Goal: Task Accomplishment & Management: Manage account settings

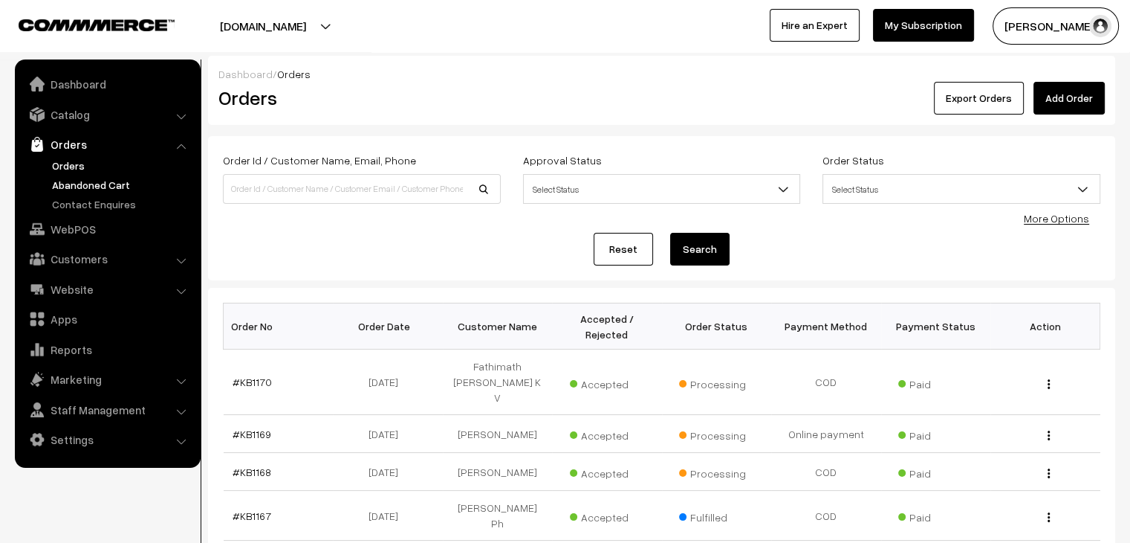
click at [115, 177] on link "Abandoned Cart" at bounding box center [121, 185] width 147 height 16
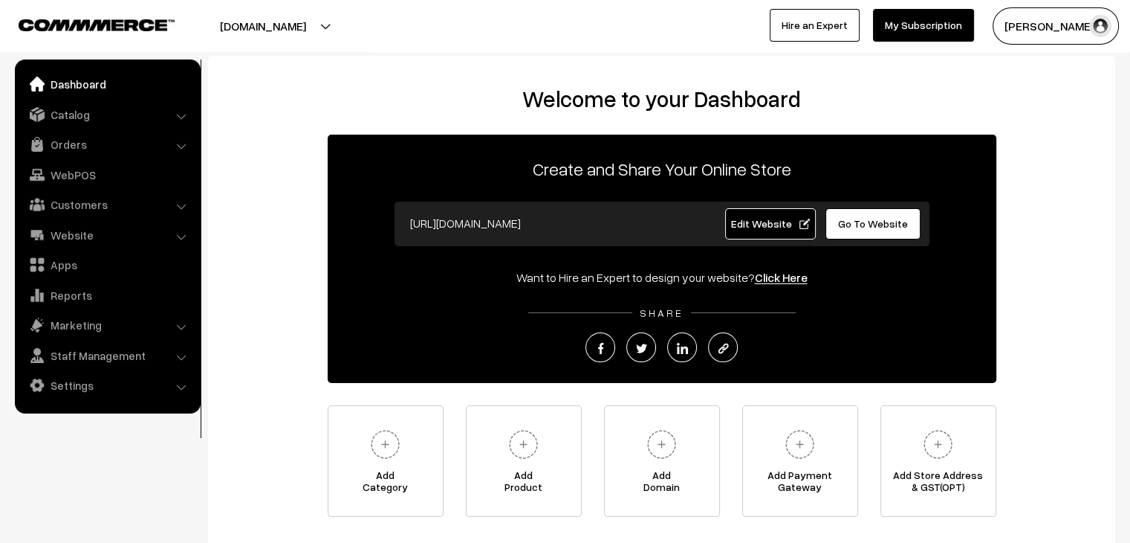
click at [1040, 32] on button "[PERSON_NAME]…" at bounding box center [1056, 25] width 126 height 37
click at [97, 119] on link "Catalog" at bounding box center [107, 114] width 177 height 27
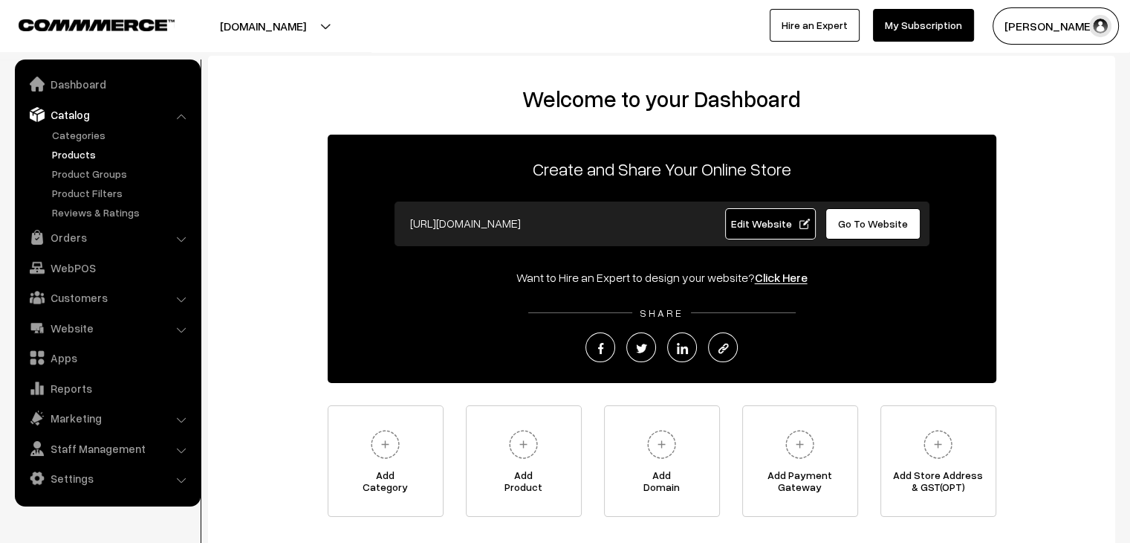
click at [81, 155] on link "Products" at bounding box center [121, 154] width 147 height 16
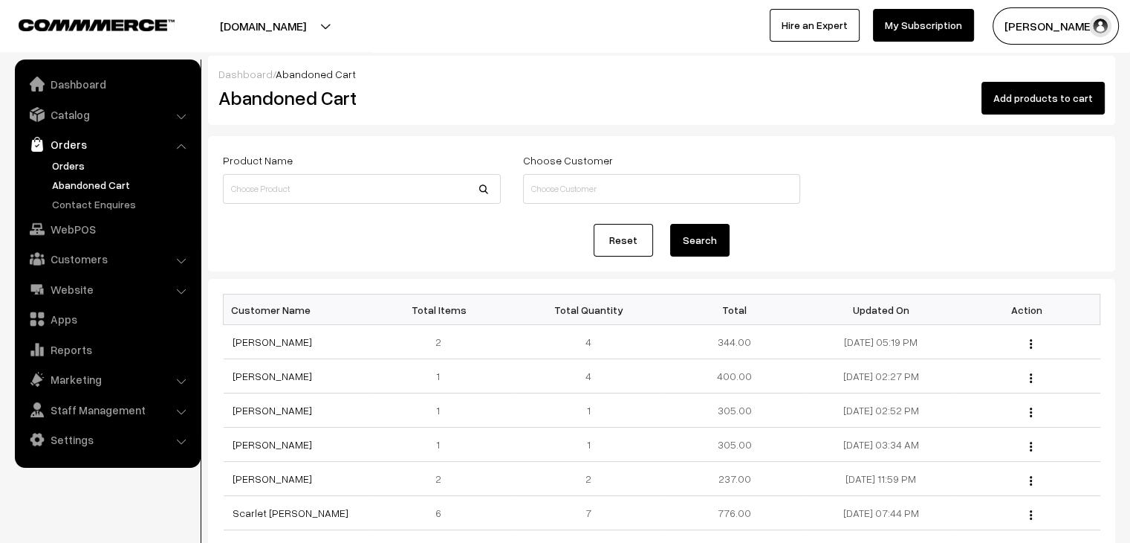
click at [65, 162] on link "Orders" at bounding box center [121, 166] width 147 height 16
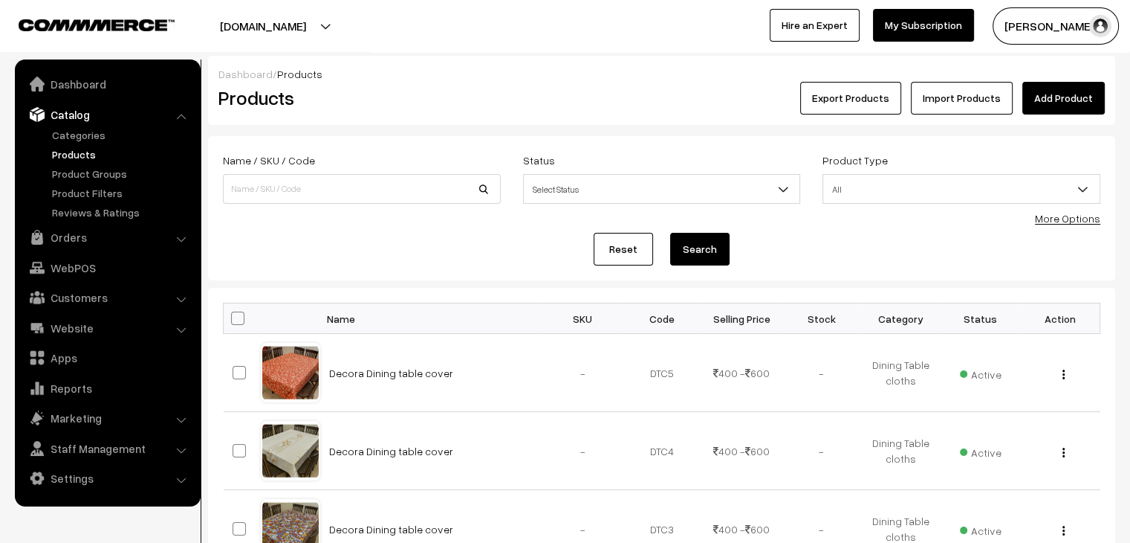
click at [1049, 95] on link "Add Product" at bounding box center [1064, 98] width 82 height 33
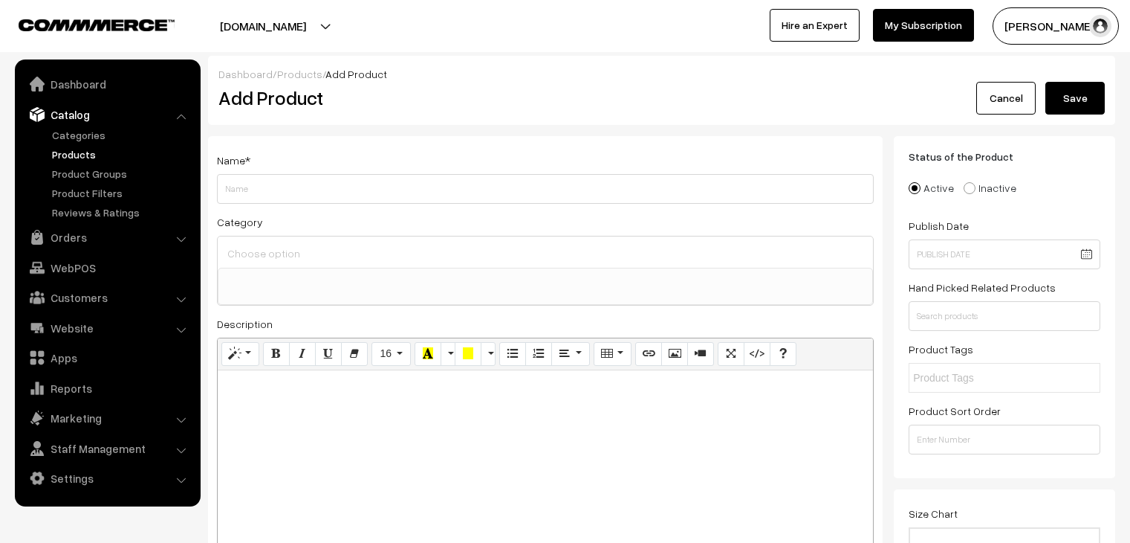
select select
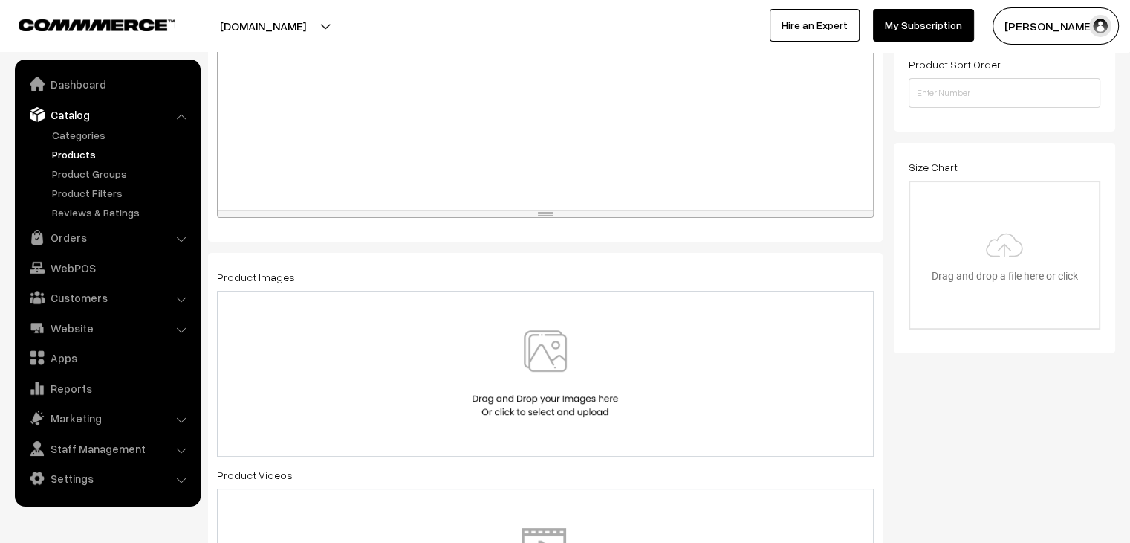
scroll to position [348, 0]
click at [383, 387] on div at bounding box center [546, 371] width 626 height 87
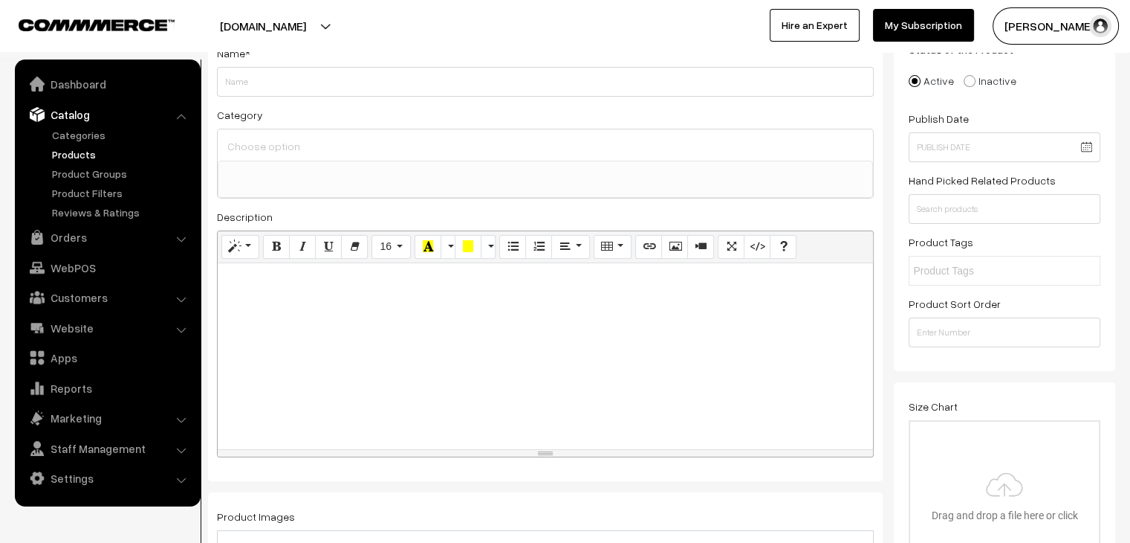
scroll to position [0, 0]
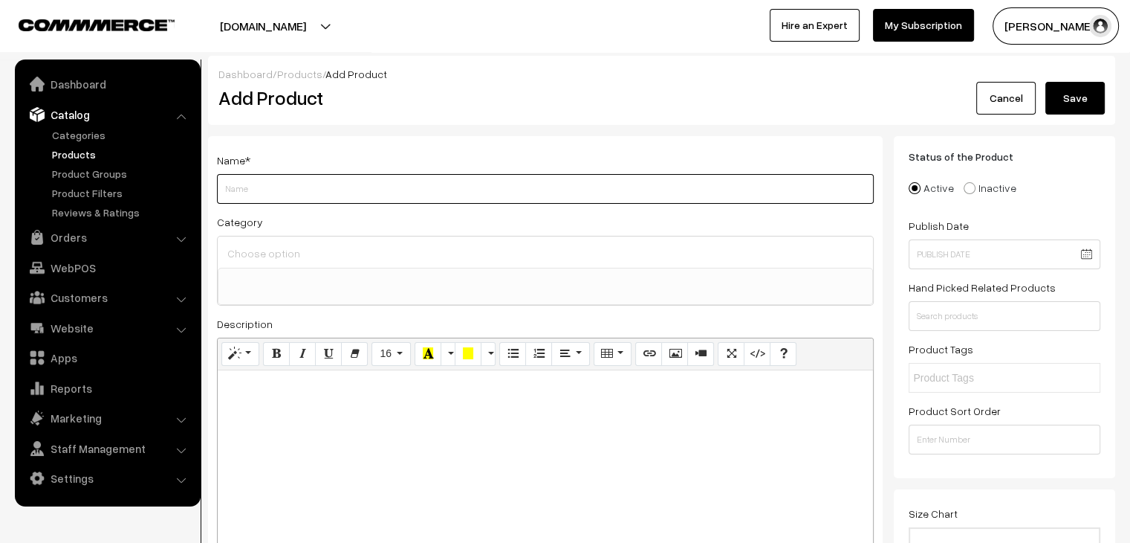
click at [665, 198] on input "Weight" at bounding box center [545, 189] width 657 height 30
type input "magnus print"
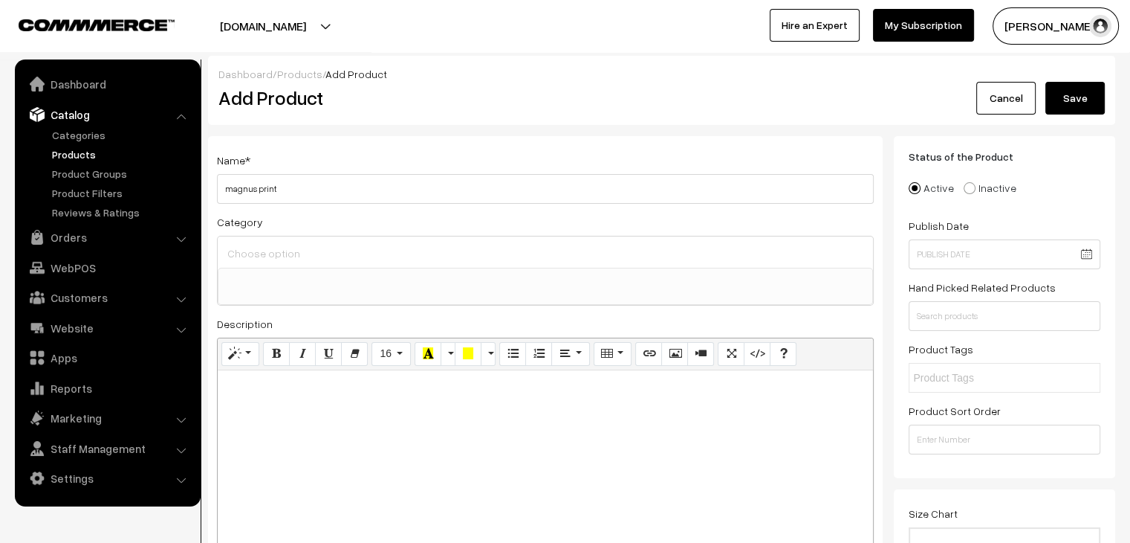
click at [1087, 102] on button "Save" at bounding box center [1075, 98] width 59 height 33
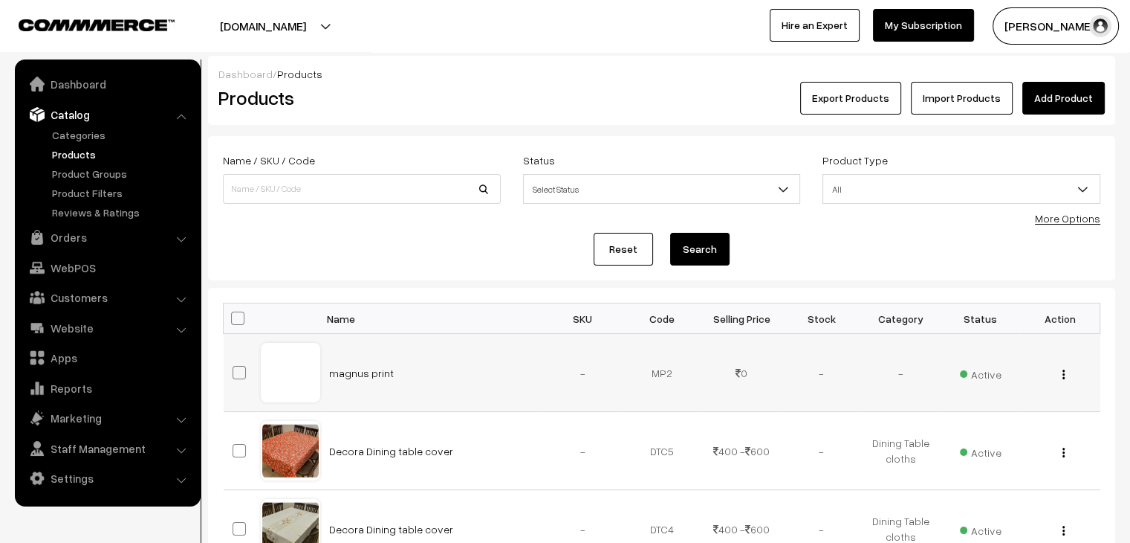
click at [1066, 372] on div "View Edit Delete" at bounding box center [1060, 373] width 62 height 16
click at [1064, 372] on img "button" at bounding box center [1064, 374] width 2 height 10
click at [1020, 417] on link "Edit" at bounding box center [997, 428] width 126 height 33
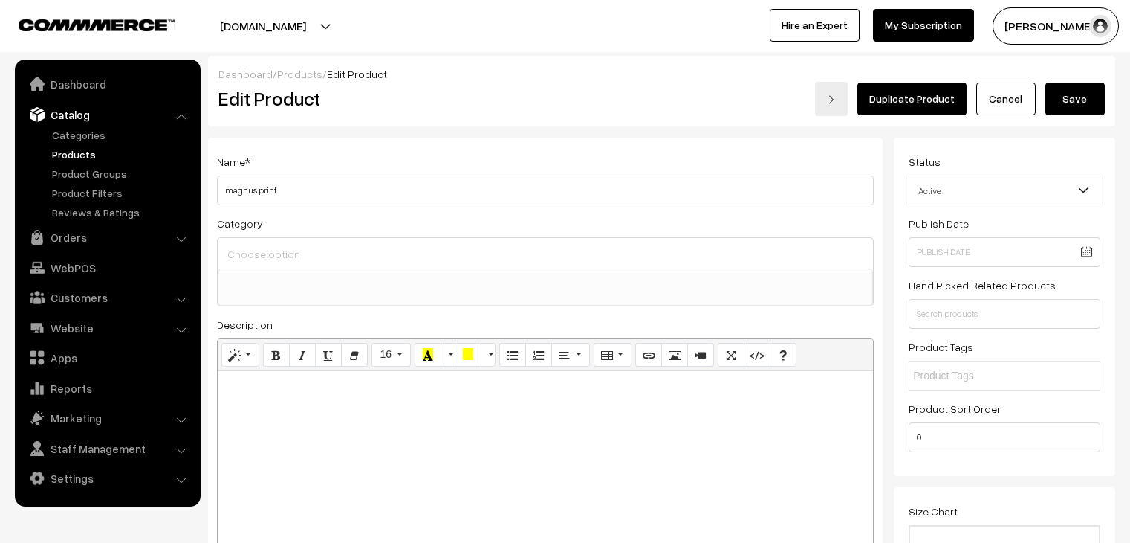
select select
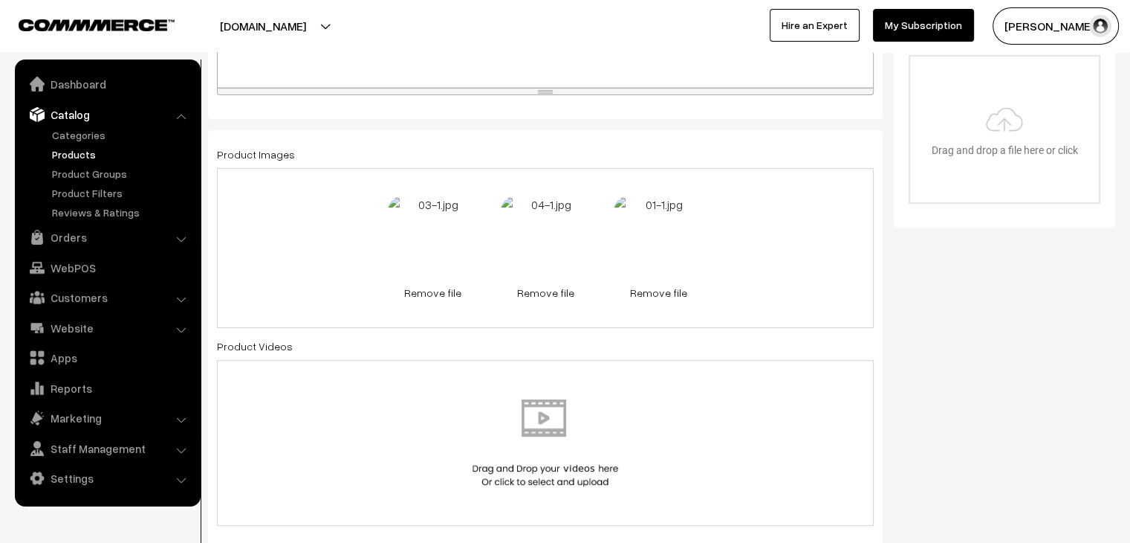
scroll to position [470, 0]
click at [550, 292] on link "Remove file" at bounding box center [545, 293] width 89 height 16
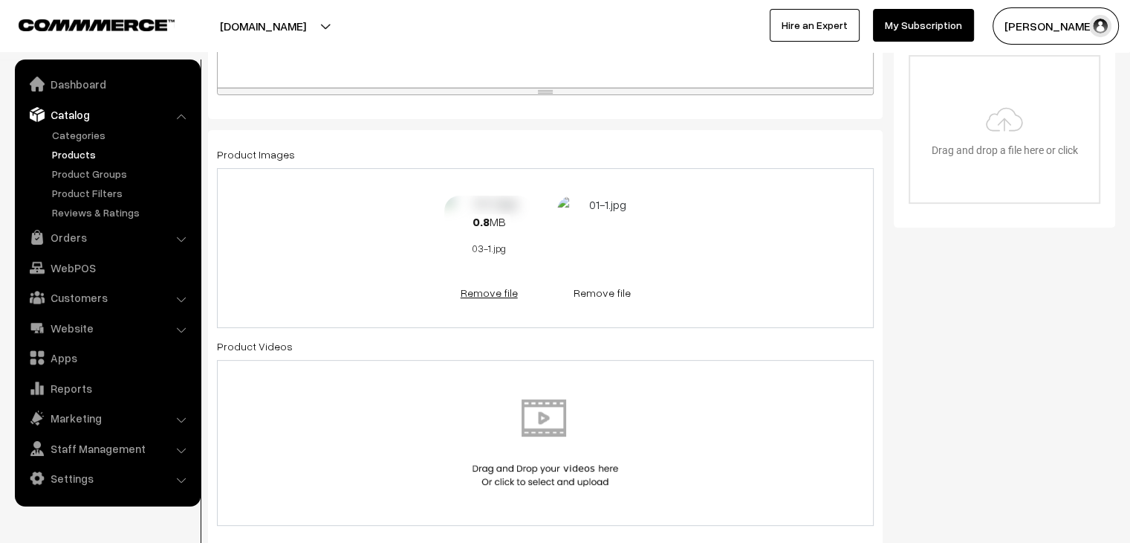
click at [499, 294] on link "Remove file" at bounding box center [488, 293] width 89 height 16
click at [528, 291] on link "Remove file" at bounding box center [545, 293] width 89 height 16
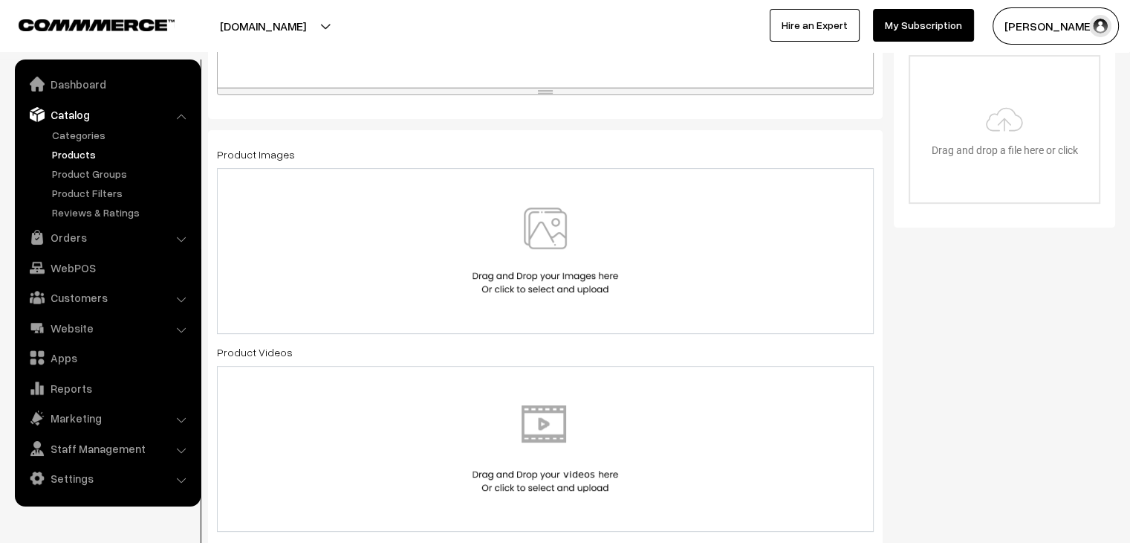
click at [528, 291] on img at bounding box center [545, 250] width 153 height 87
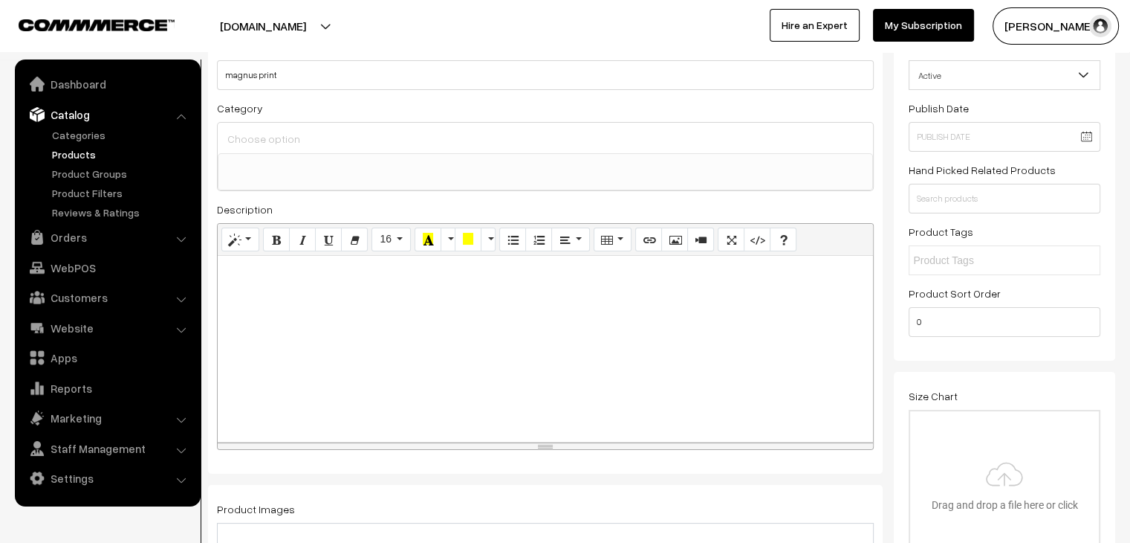
scroll to position [0, 0]
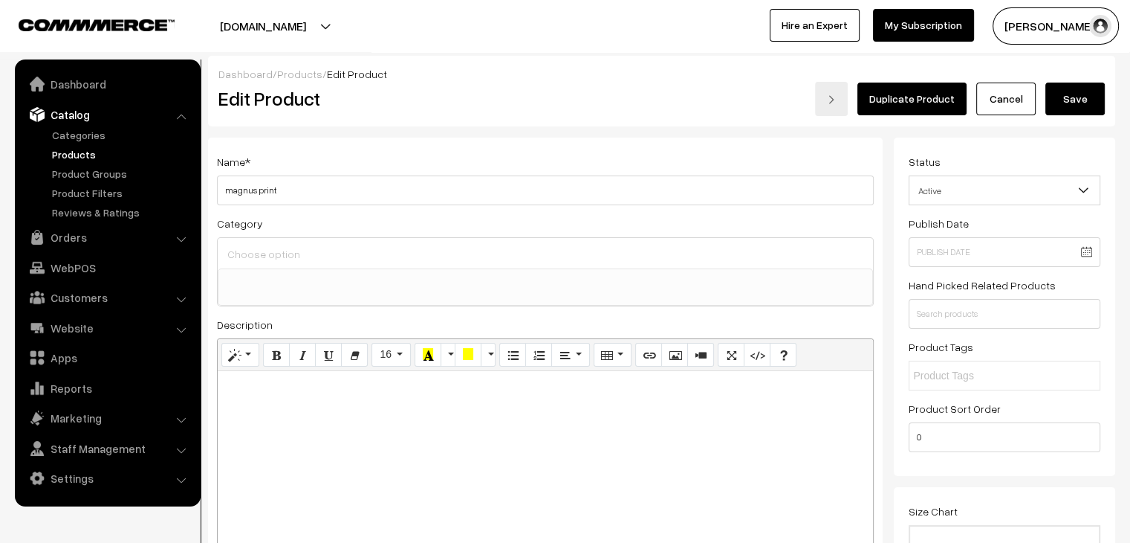
click at [1076, 99] on button "Save" at bounding box center [1075, 98] width 59 height 33
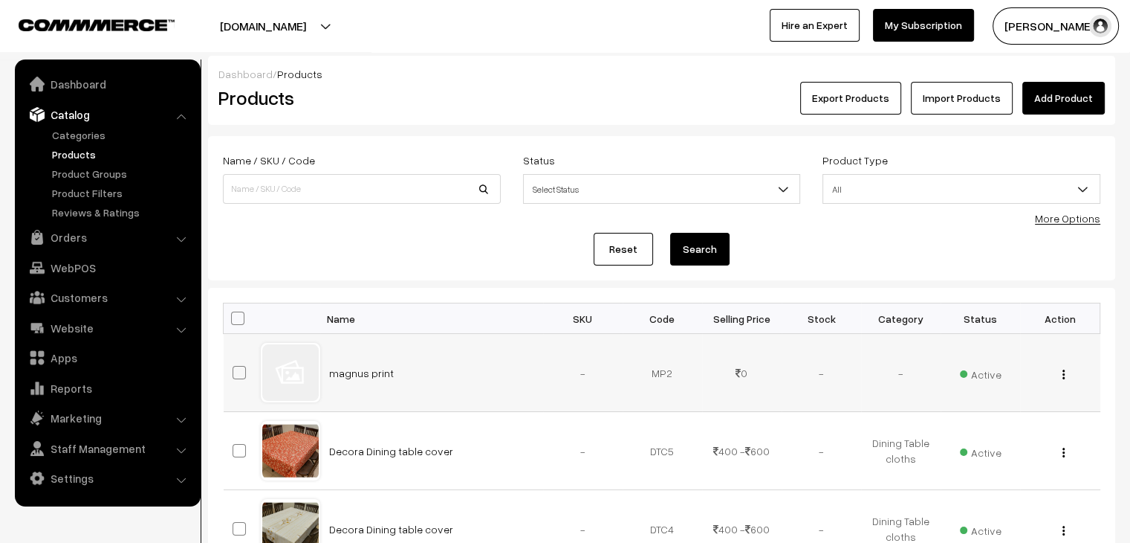
click at [1064, 378] on img "button" at bounding box center [1064, 374] width 2 height 10
click at [1006, 430] on link "Edit" at bounding box center [997, 428] width 126 height 33
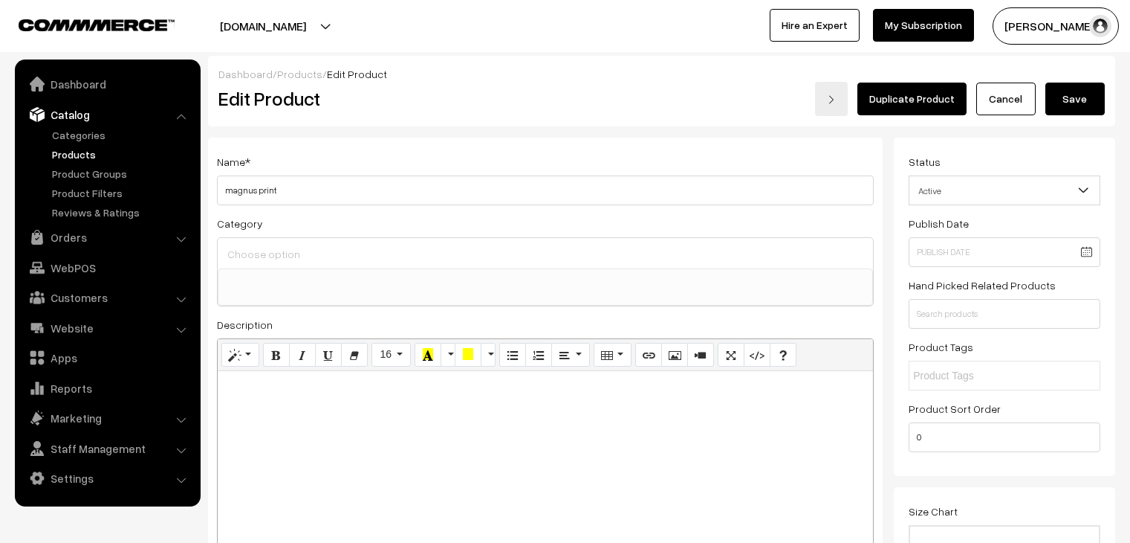
select select
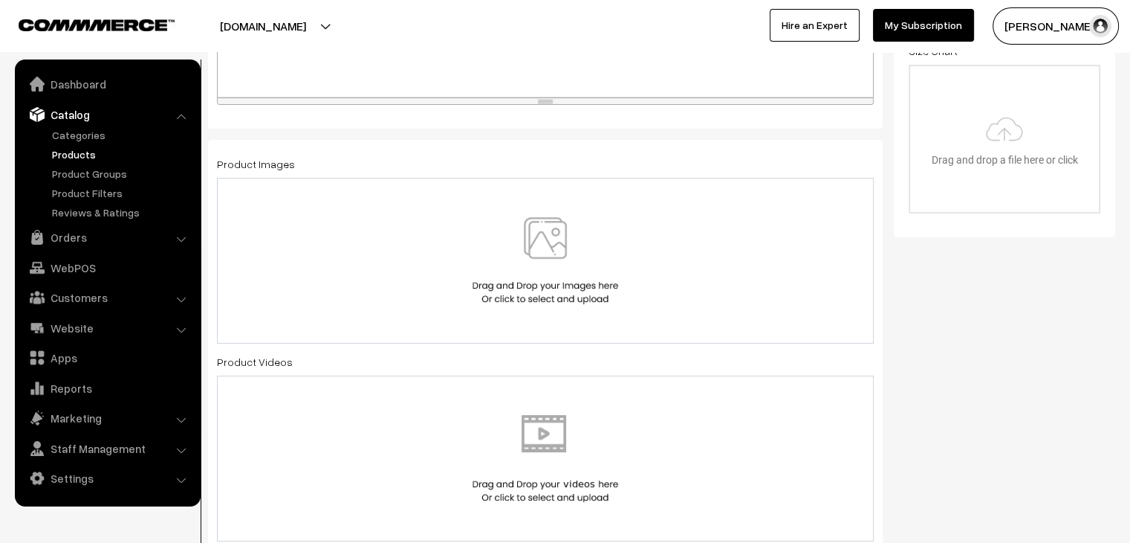
scroll to position [459, 0]
click at [579, 251] on img at bounding box center [545, 261] width 153 height 87
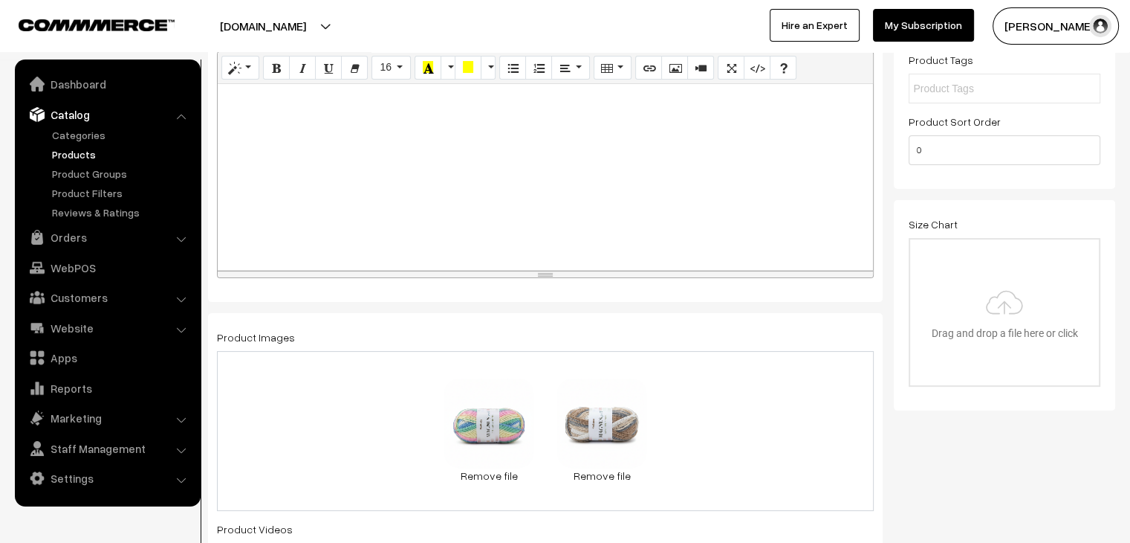
scroll to position [288, 0]
click at [608, 472] on link "Remove file" at bounding box center [601, 474] width 89 height 16
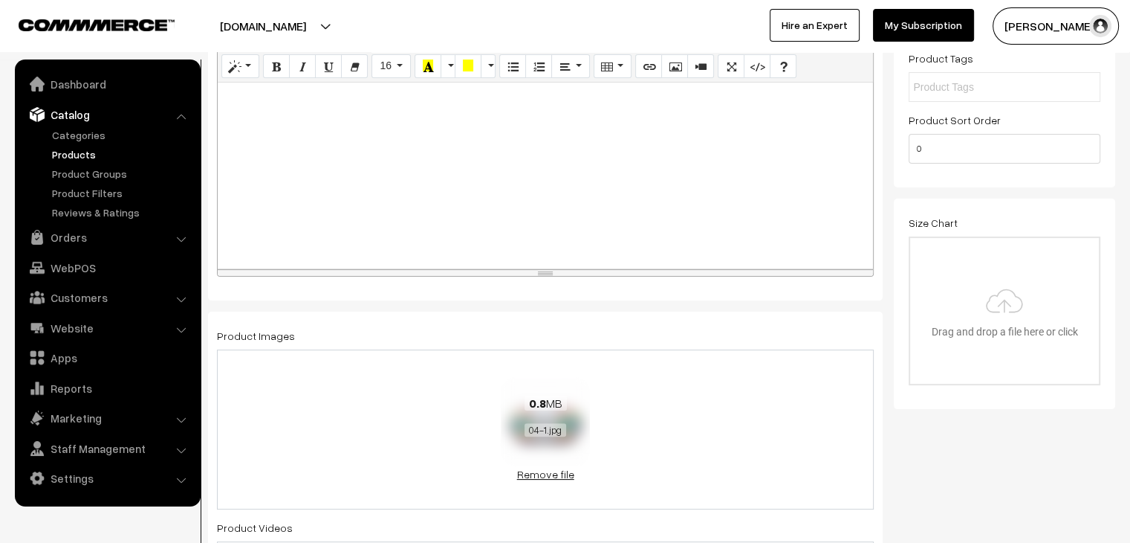
click at [546, 477] on link "Remove file" at bounding box center [545, 474] width 89 height 16
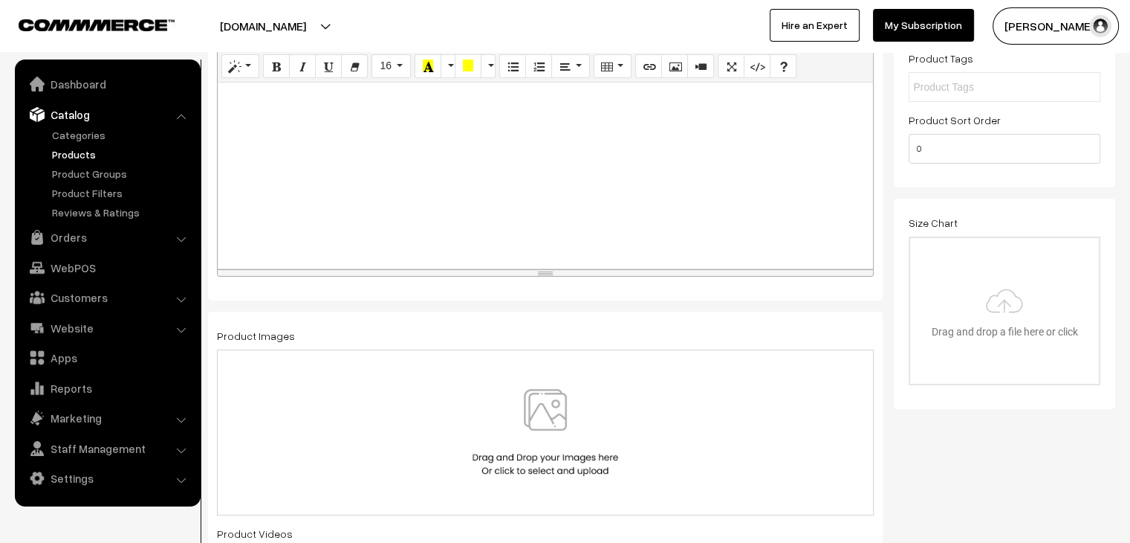
click at [577, 436] on img at bounding box center [545, 432] width 153 height 87
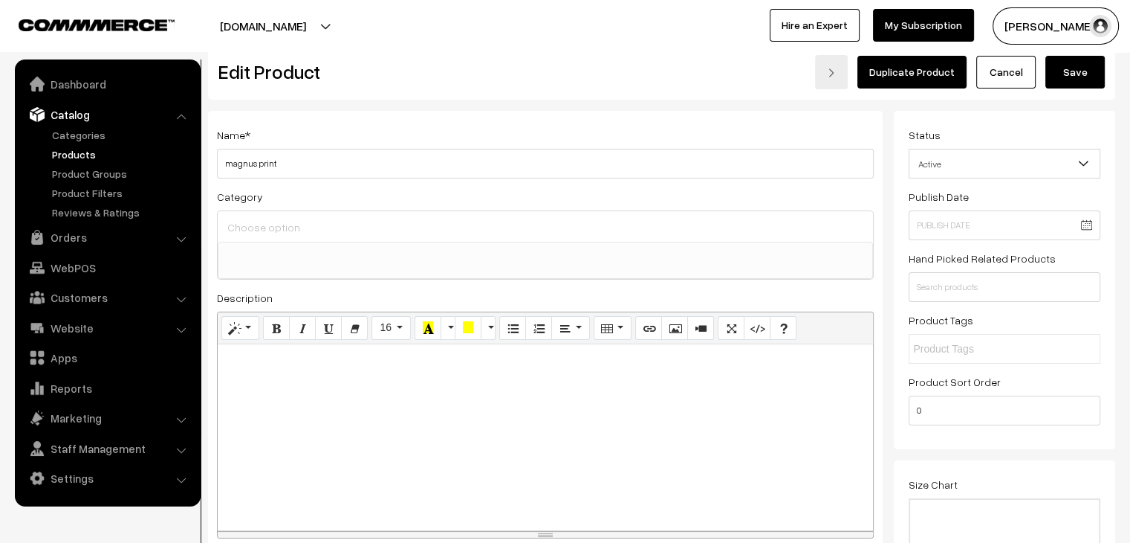
scroll to position [0, 0]
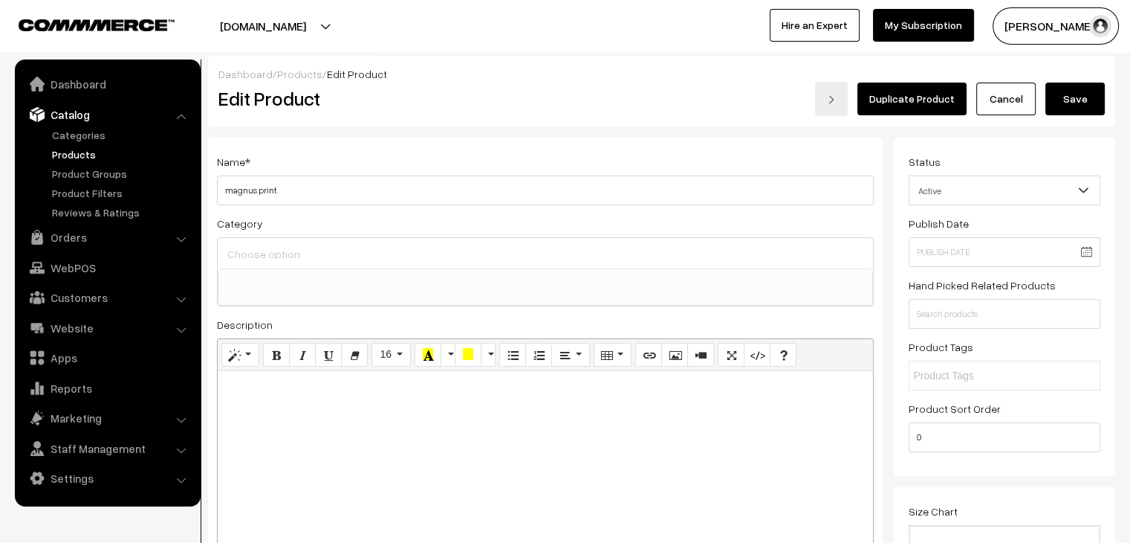
click at [1052, 104] on button "Save" at bounding box center [1075, 98] width 59 height 33
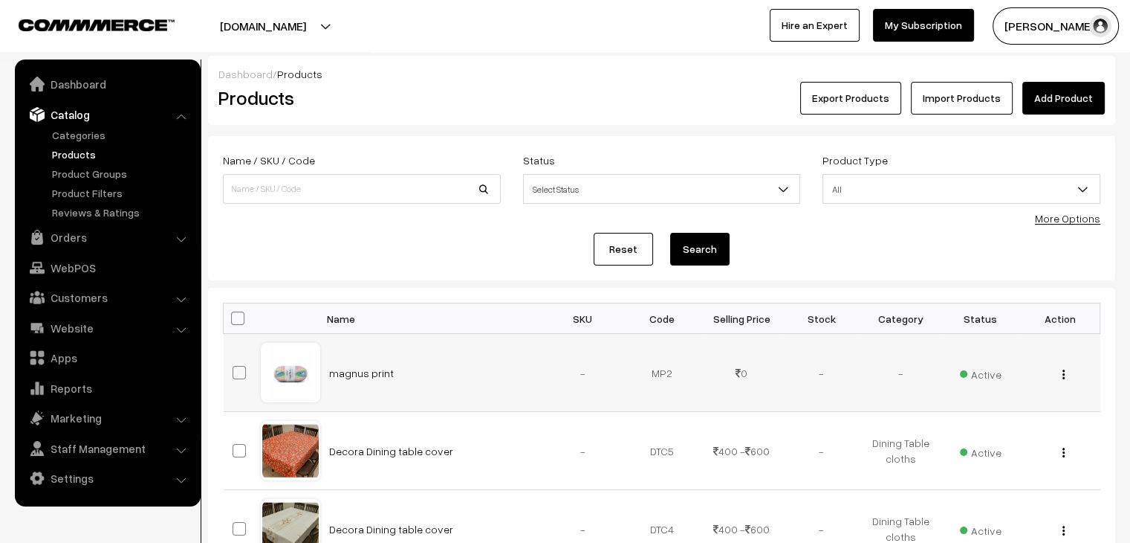
click at [987, 370] on span "Active" at bounding box center [981, 372] width 42 height 19
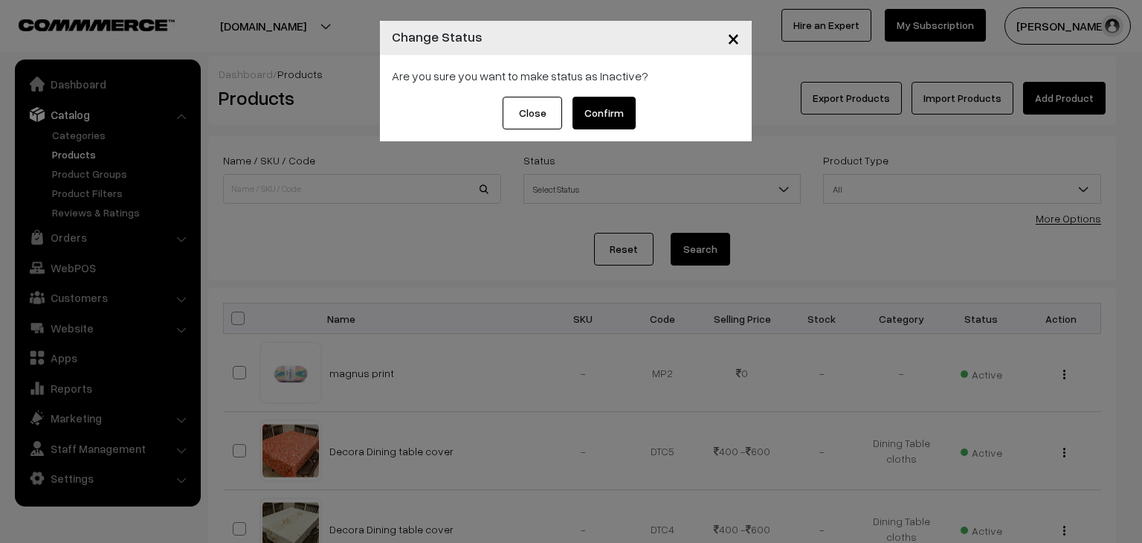
click at [611, 101] on button "Confirm" at bounding box center [603, 113] width 63 height 33
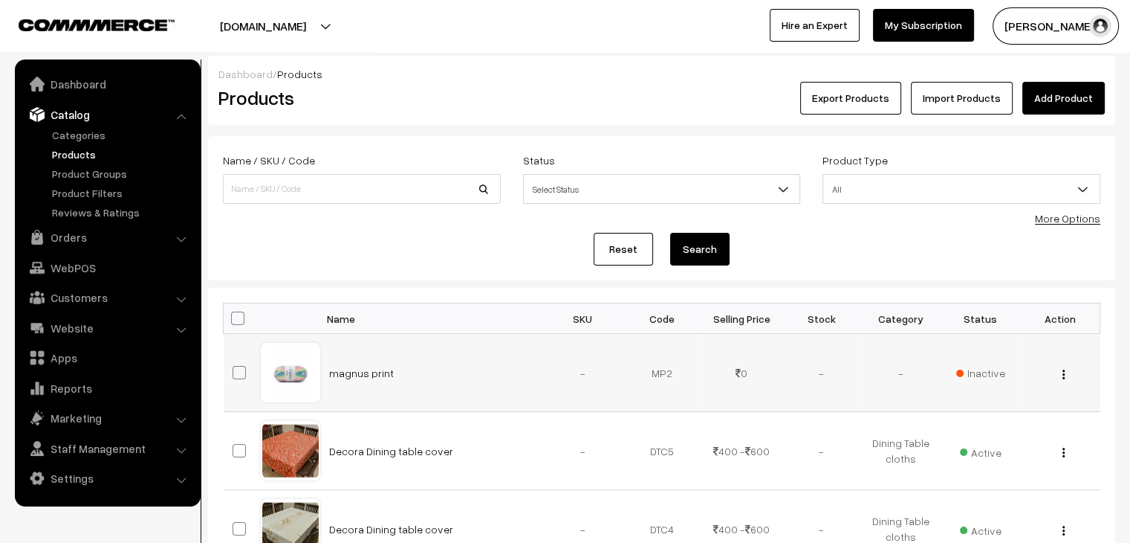
click at [978, 372] on span "Inactive" at bounding box center [981, 373] width 49 height 16
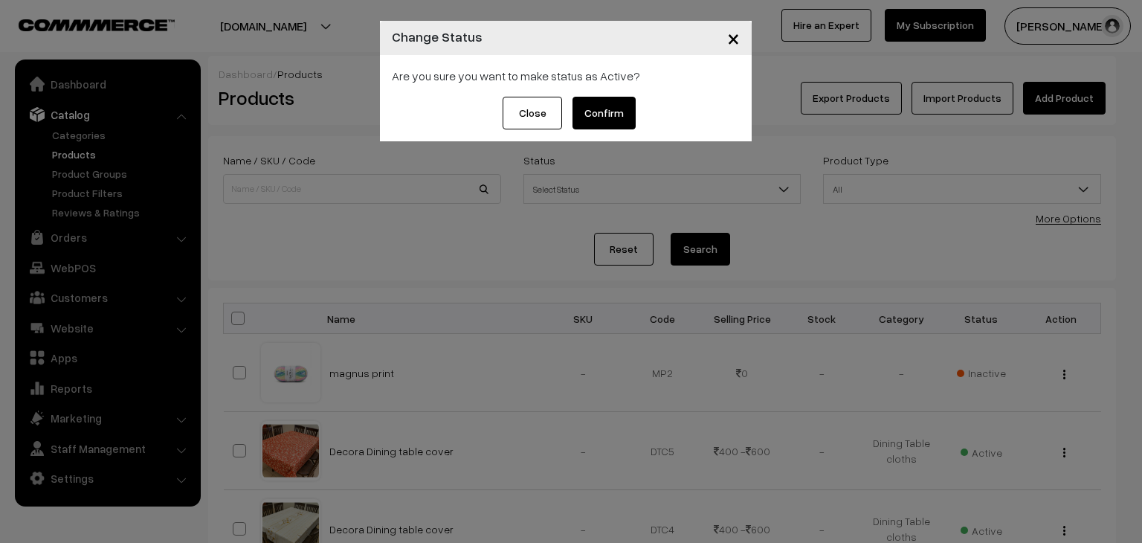
click at [610, 114] on button "Confirm" at bounding box center [603, 113] width 63 height 33
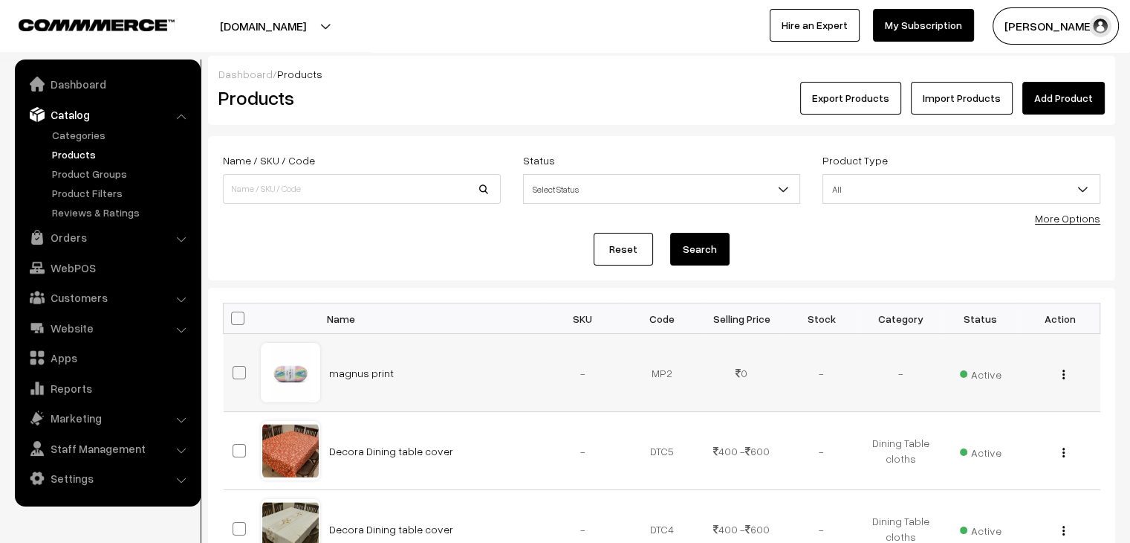
click at [1066, 375] on div "View Edit Delete" at bounding box center [1060, 373] width 62 height 16
click at [1065, 375] on button "button" at bounding box center [1064, 374] width 4 height 12
click at [1000, 418] on link "Edit" at bounding box center [997, 428] width 126 height 33
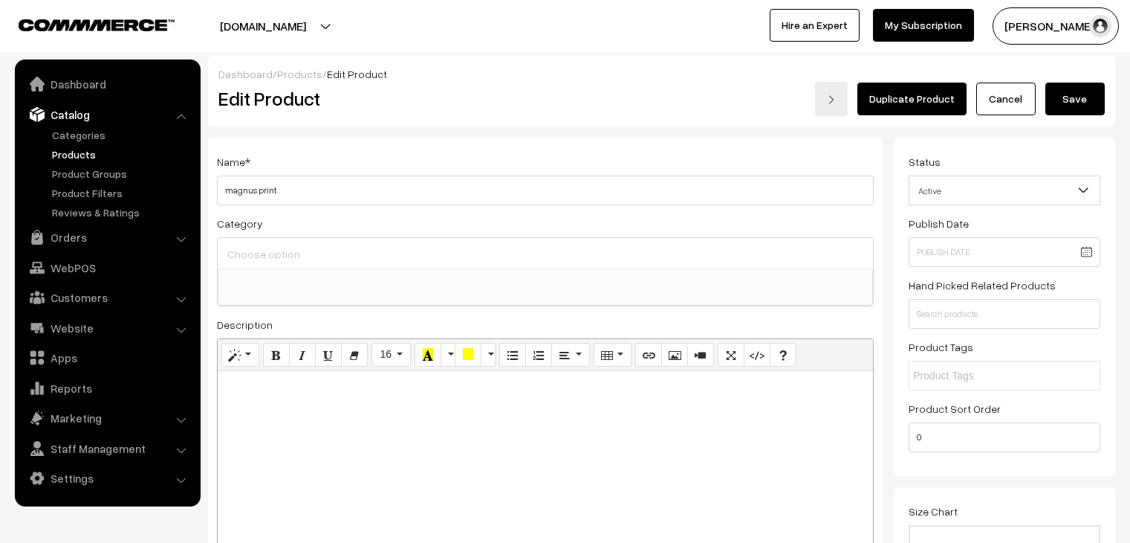
select select
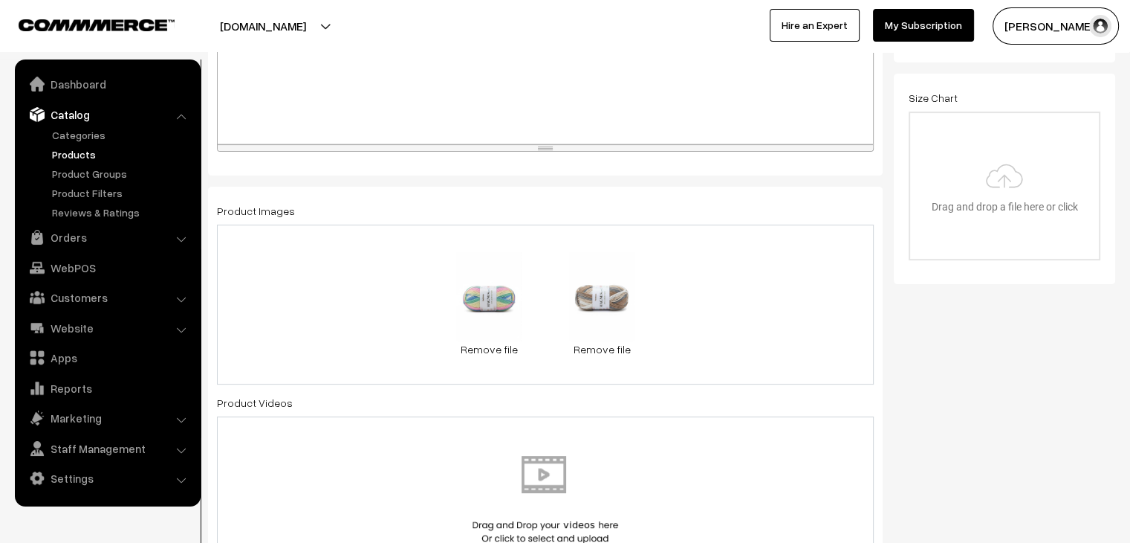
scroll to position [413, 0]
click at [699, 365] on div "20 KB 04-1.jpg Check Error Remove file 21.5 KB 03-1.jpg Check Error Remove file" at bounding box center [545, 304] width 657 height 160
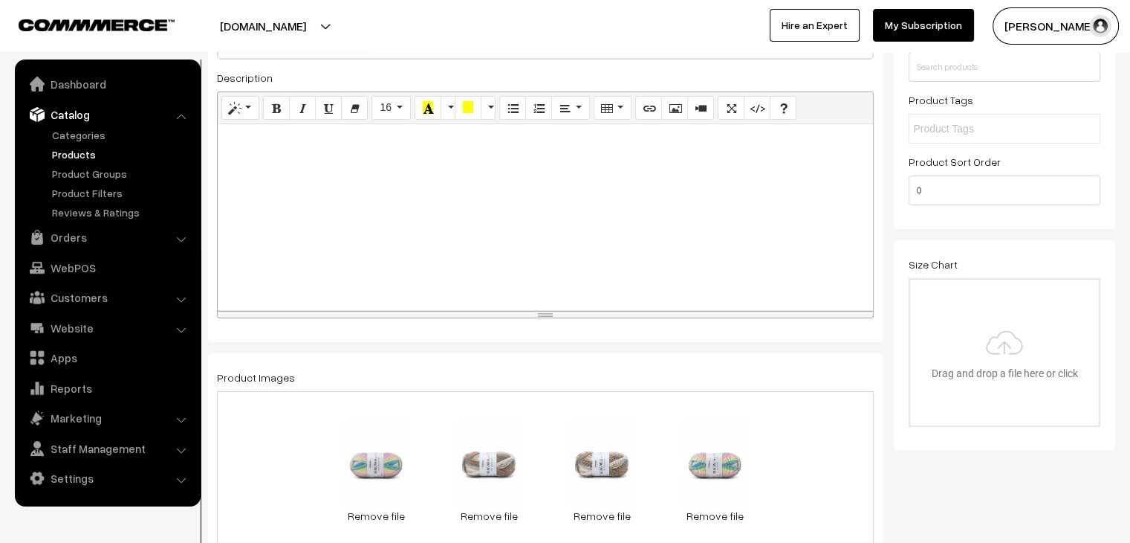
scroll to position [0, 0]
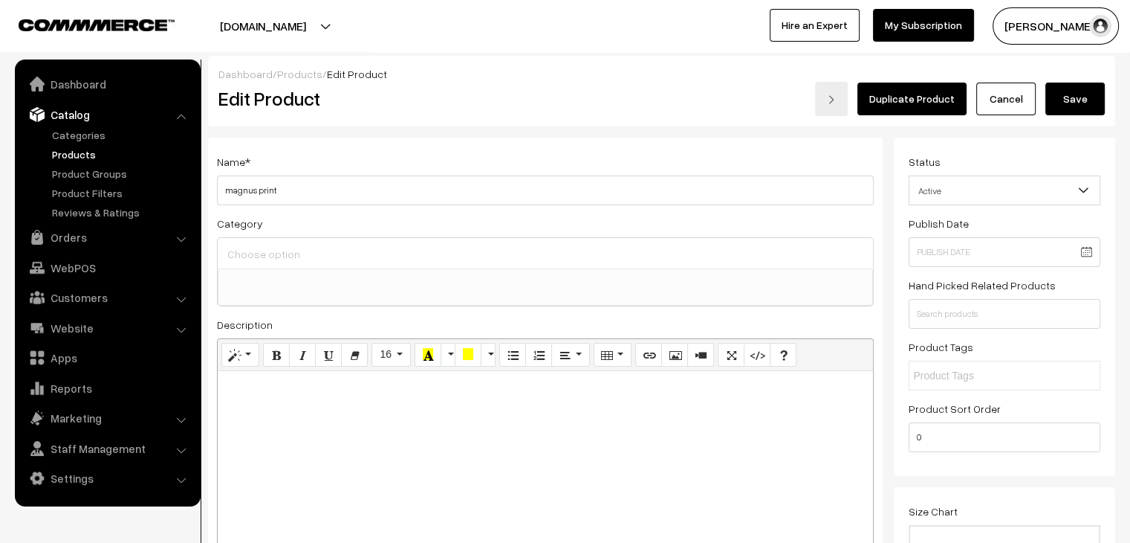
click at [1095, 102] on button "Save" at bounding box center [1075, 98] width 59 height 33
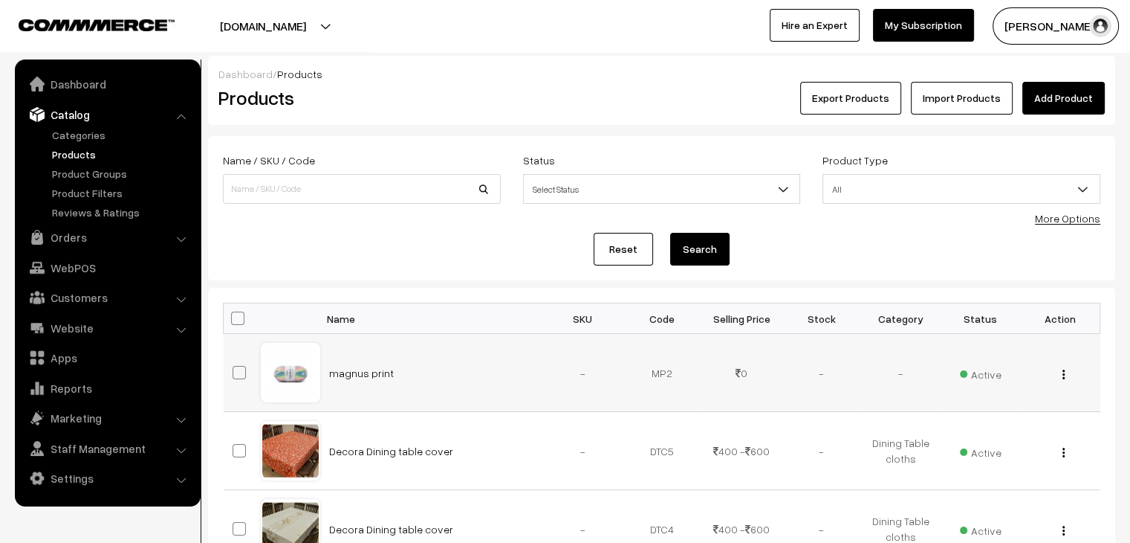
click at [985, 373] on span "Active" at bounding box center [981, 372] width 42 height 19
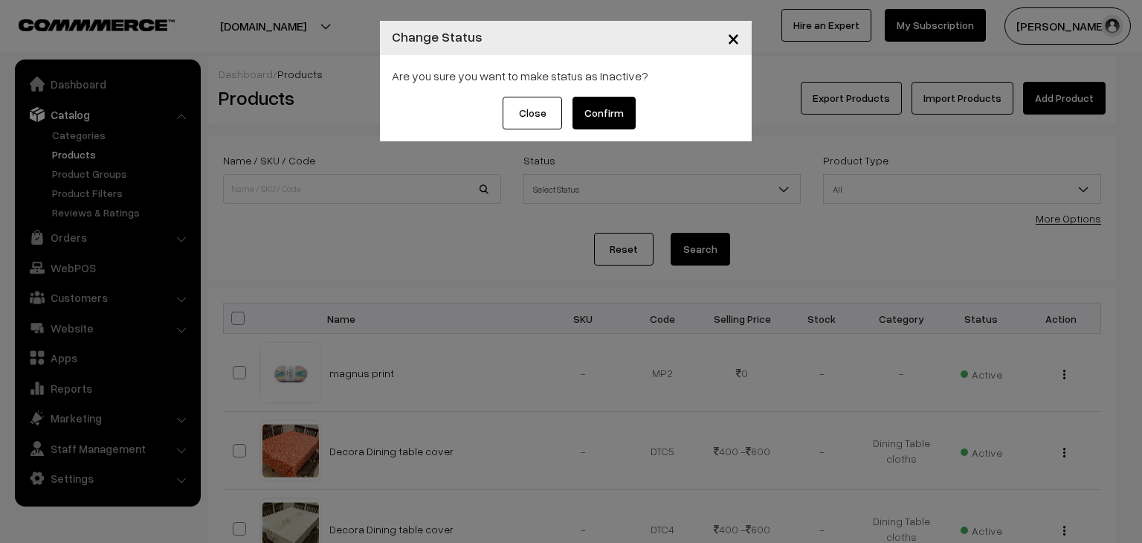
click at [603, 106] on button "Confirm" at bounding box center [603, 113] width 63 height 33
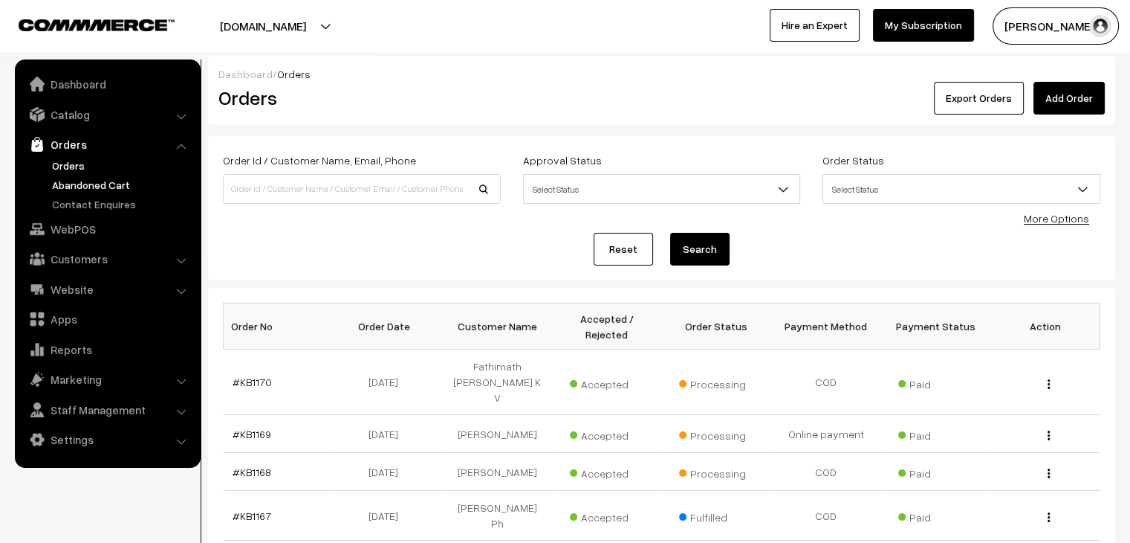
click at [80, 183] on link "Abandoned Cart" at bounding box center [121, 185] width 147 height 16
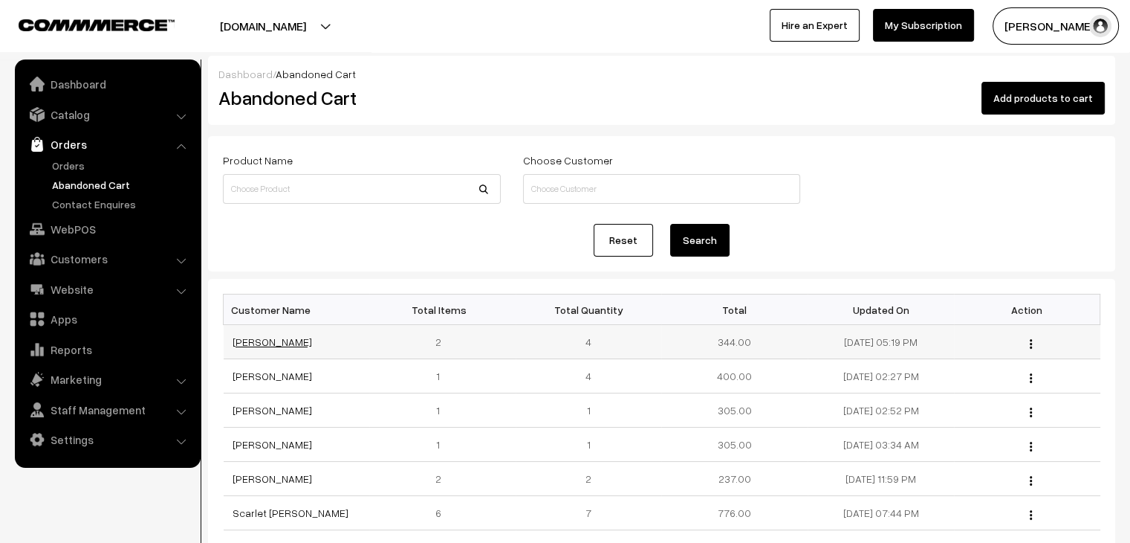
click at [242, 337] on link "[PERSON_NAME]" at bounding box center [273, 341] width 80 height 13
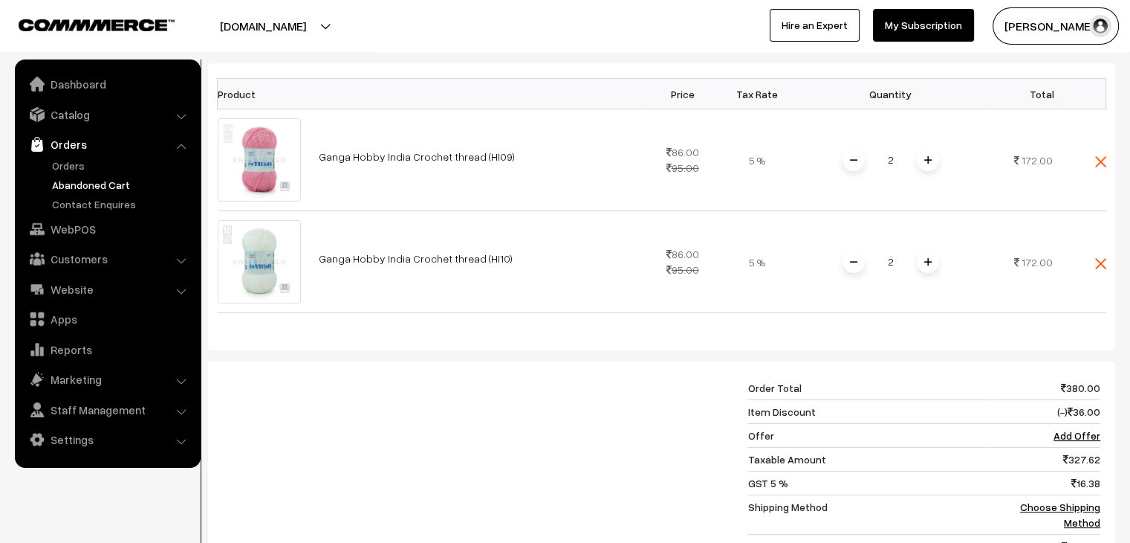
scroll to position [327, 0]
